Goal: Information Seeking & Learning: Learn about a topic

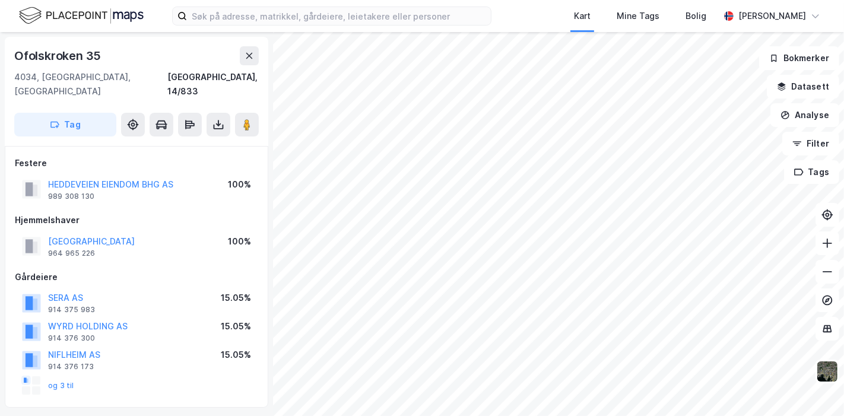
click at [439, 26] on div "Kart Mine Tags Bolig [PERSON_NAME]" at bounding box center [422, 16] width 844 height 32
click at [428, 15] on input at bounding box center [339, 16] width 304 height 18
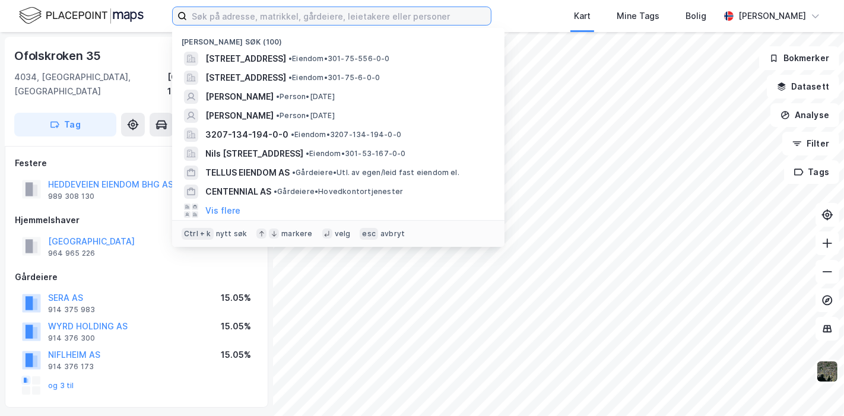
paste input "Utsikten 5"
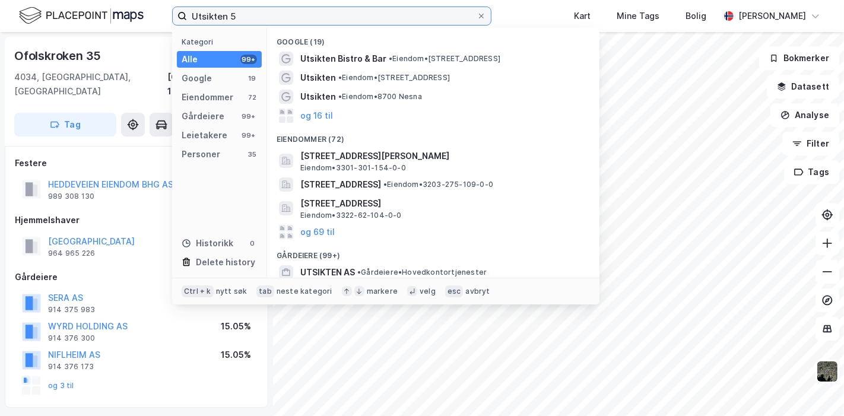
click at [265, 14] on input "Utsikten 5" at bounding box center [332, 16] width 290 height 18
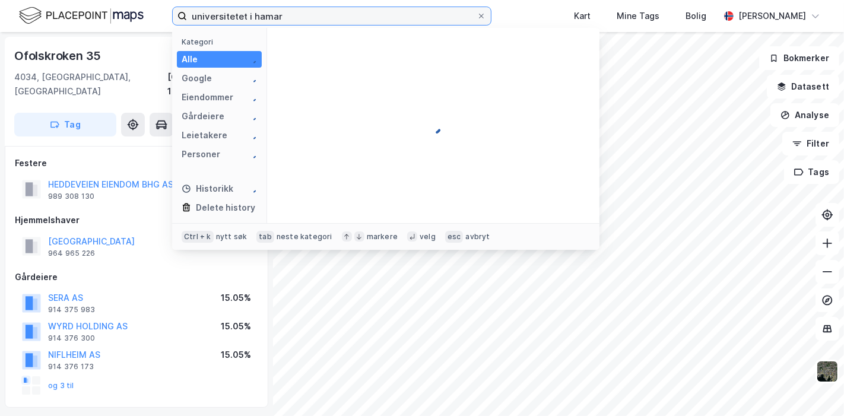
type input "universitetet i hamar"
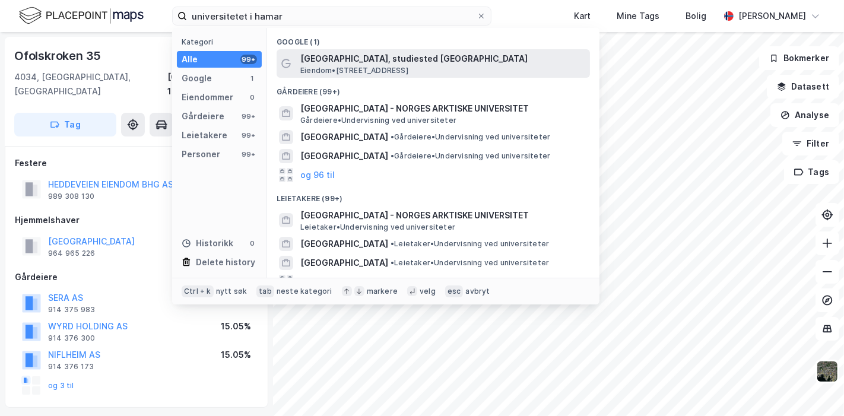
click at [369, 67] on span "Eiendom • [STREET_ADDRESS]" at bounding box center [354, 71] width 108 height 10
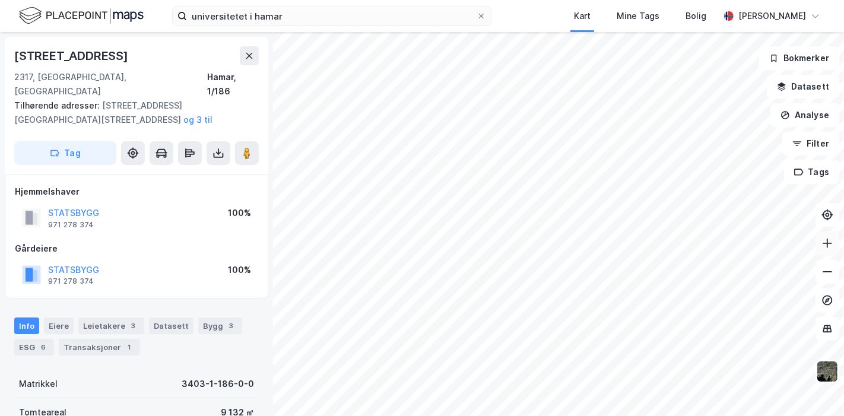
click at [835, 242] on button at bounding box center [828, 244] width 24 height 24
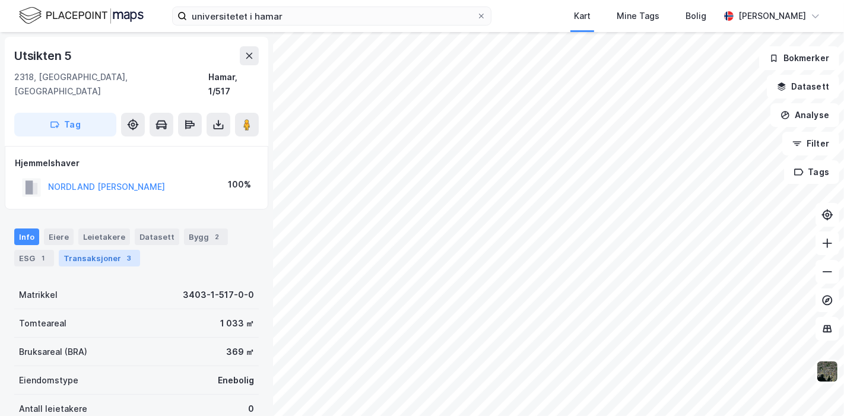
click at [116, 250] on div "Transaksjoner 3" at bounding box center [99, 258] width 81 height 17
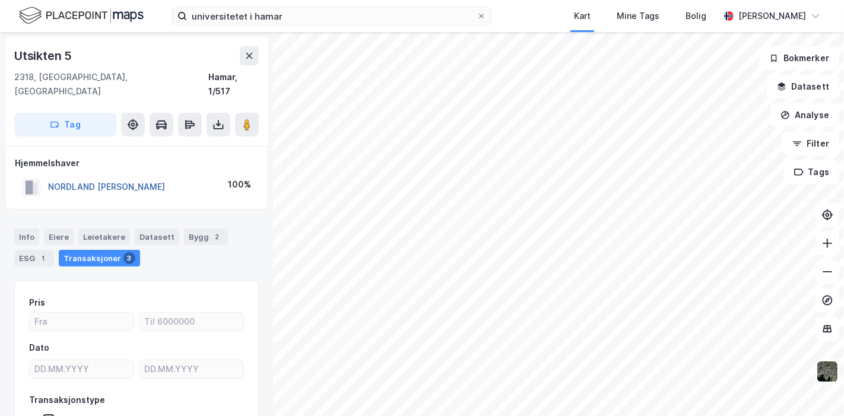
click at [0, 0] on button "NORDLAND [PERSON_NAME]" at bounding box center [0, 0] width 0 height 0
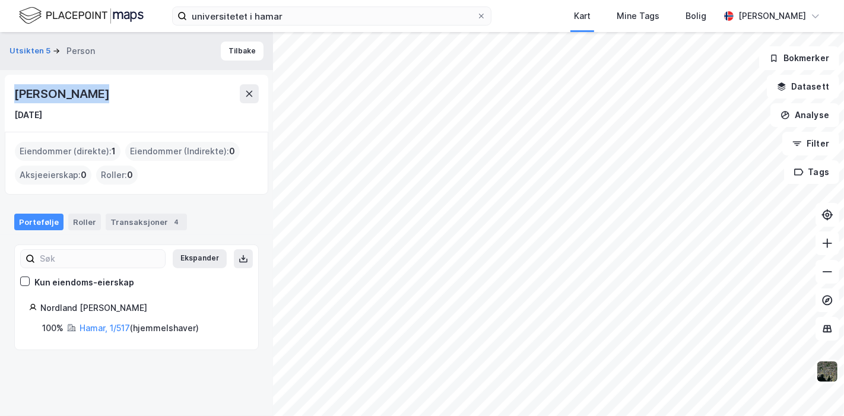
drag, startPoint x: 14, startPoint y: 91, endPoint x: 141, endPoint y: 97, distance: 127.8
click at [141, 97] on div "[PERSON_NAME]" at bounding box center [136, 93] width 245 height 19
copy div "[PERSON_NAME]"
click at [831, 246] on icon at bounding box center [828, 244] width 12 height 12
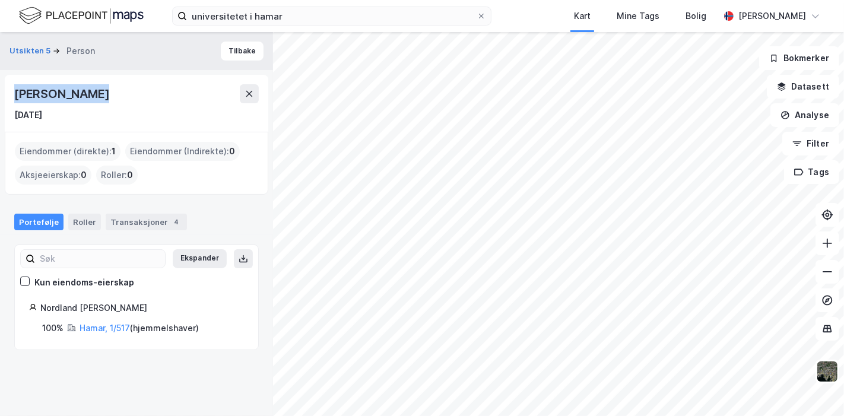
click at [127, 94] on div "[PERSON_NAME]" at bounding box center [136, 93] width 245 height 19
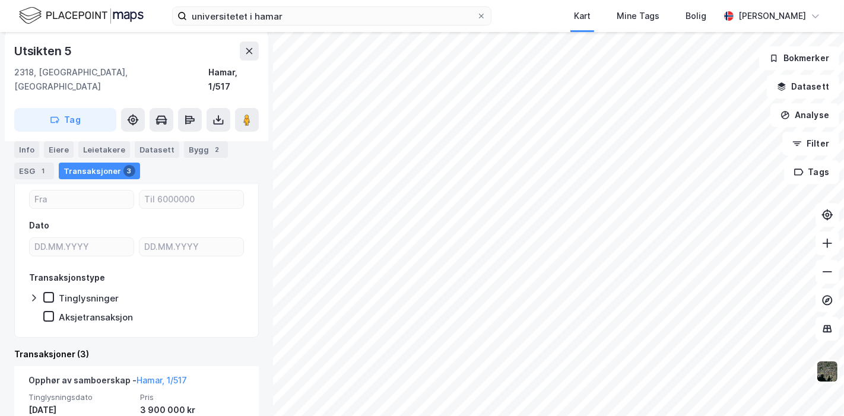
scroll to position [115, 0]
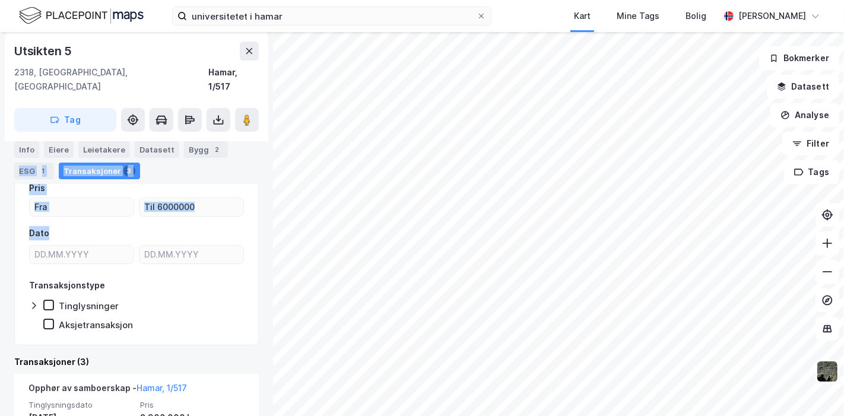
click at [273, 216] on div "Utsikten 5 2318, [GEOGRAPHIC_DATA], Innlandet [GEOGRAPHIC_DATA], 1/517 Tag Hjem…" at bounding box center [422, 224] width 844 height 384
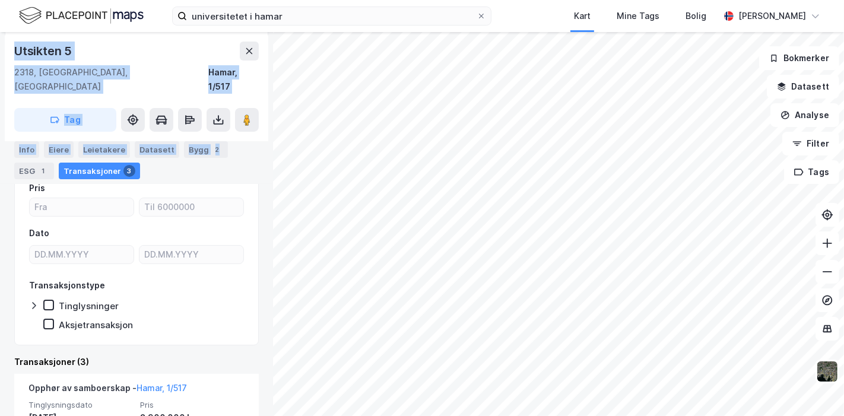
click at [246, 162] on div "Info [PERSON_NAME] Datasett Bygg 2 ESG 1 Transaksjoner 3" at bounding box center [136, 160] width 245 height 38
click at [250, 156] on div "Info [PERSON_NAME] Datasett Bygg 2 ESG 1 Transaksjoner 3" at bounding box center [136, 155] width 273 height 57
click at [178, 166] on div "Info [PERSON_NAME] Datasett Bygg 2 ESG 1 Transaksjoner 3" at bounding box center [136, 160] width 245 height 38
click at [163, 150] on div "Datasett" at bounding box center [157, 149] width 45 height 17
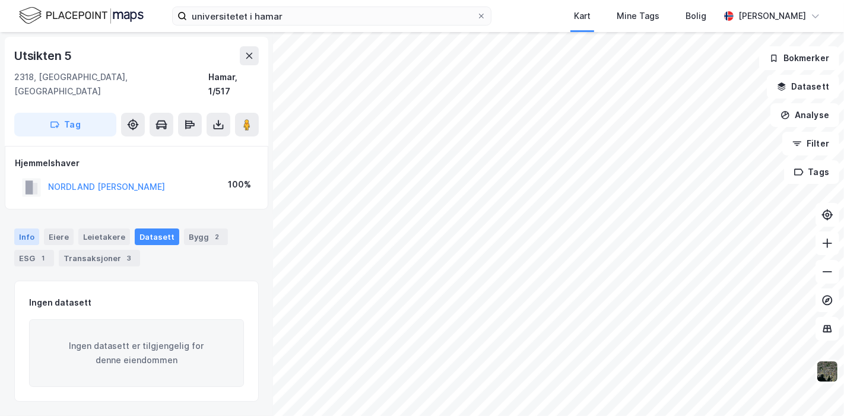
click at [18, 229] on div "Info" at bounding box center [26, 237] width 25 height 17
